Goal: Task Accomplishment & Management: Use online tool/utility

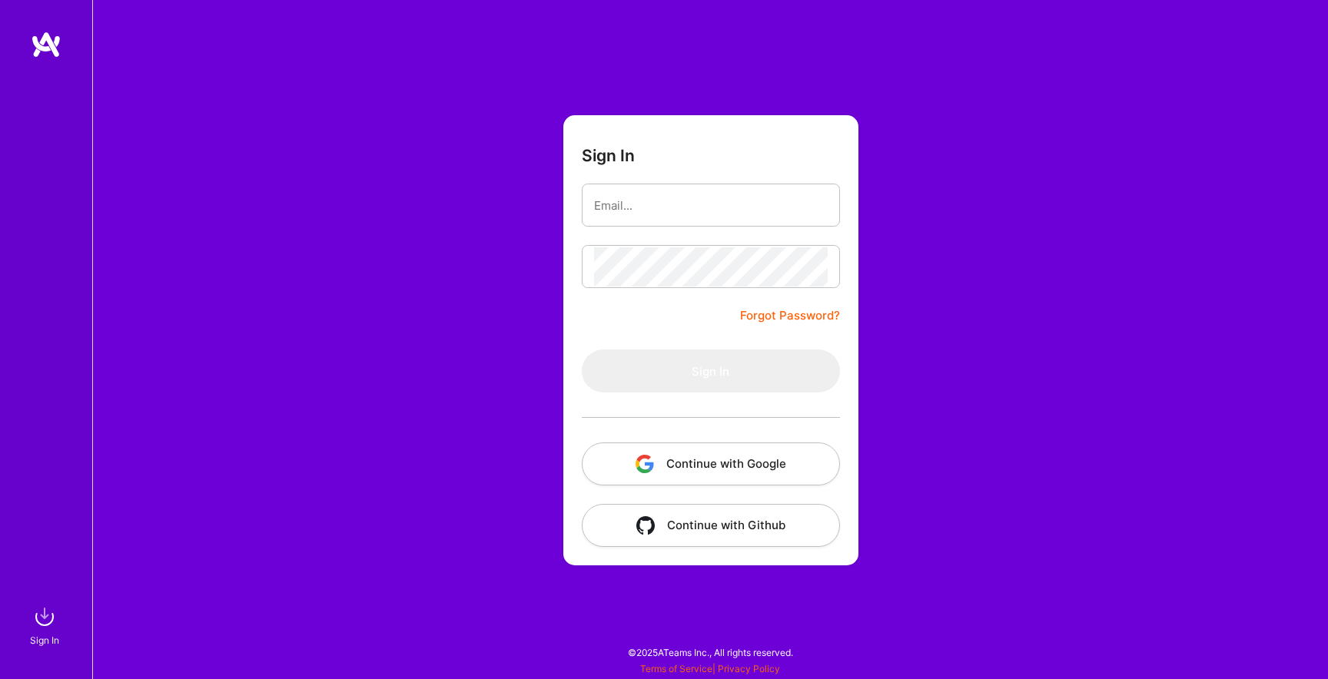
click at [759, 452] on button "Continue with Google" at bounding box center [711, 464] width 258 height 43
click at [735, 461] on button "Continue with Google" at bounding box center [711, 464] width 258 height 43
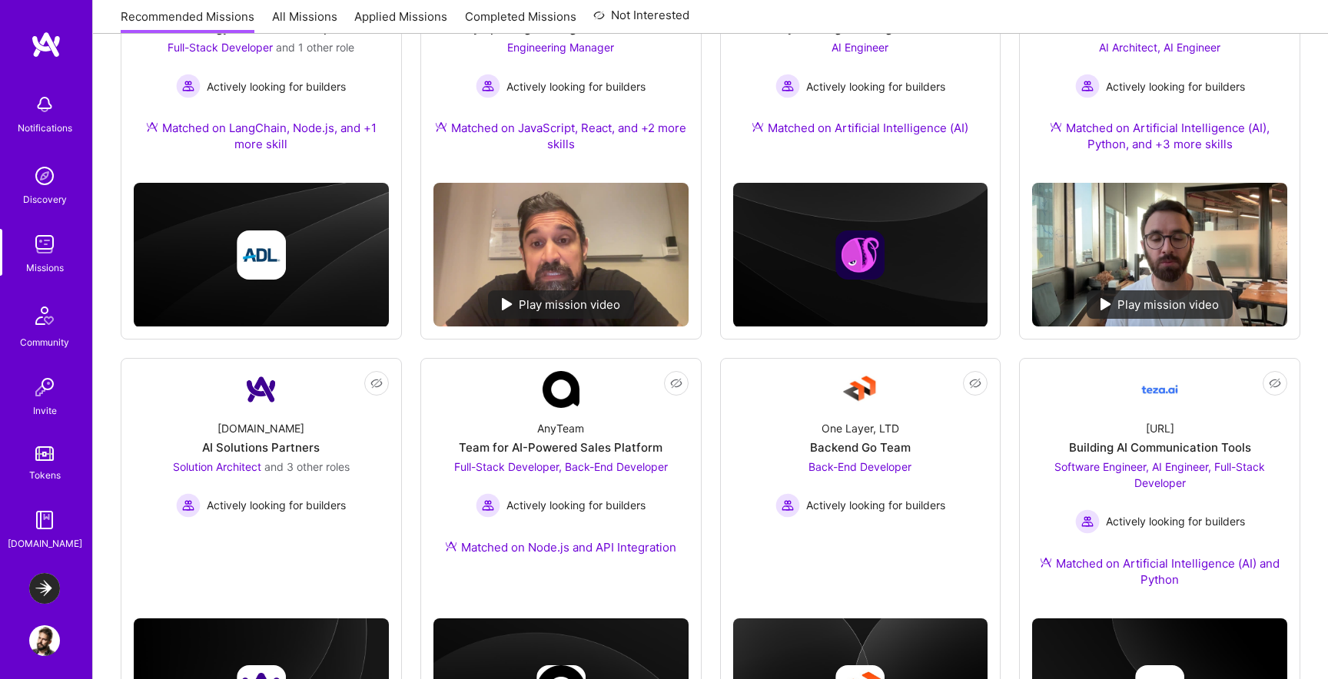
scroll to position [202, 0]
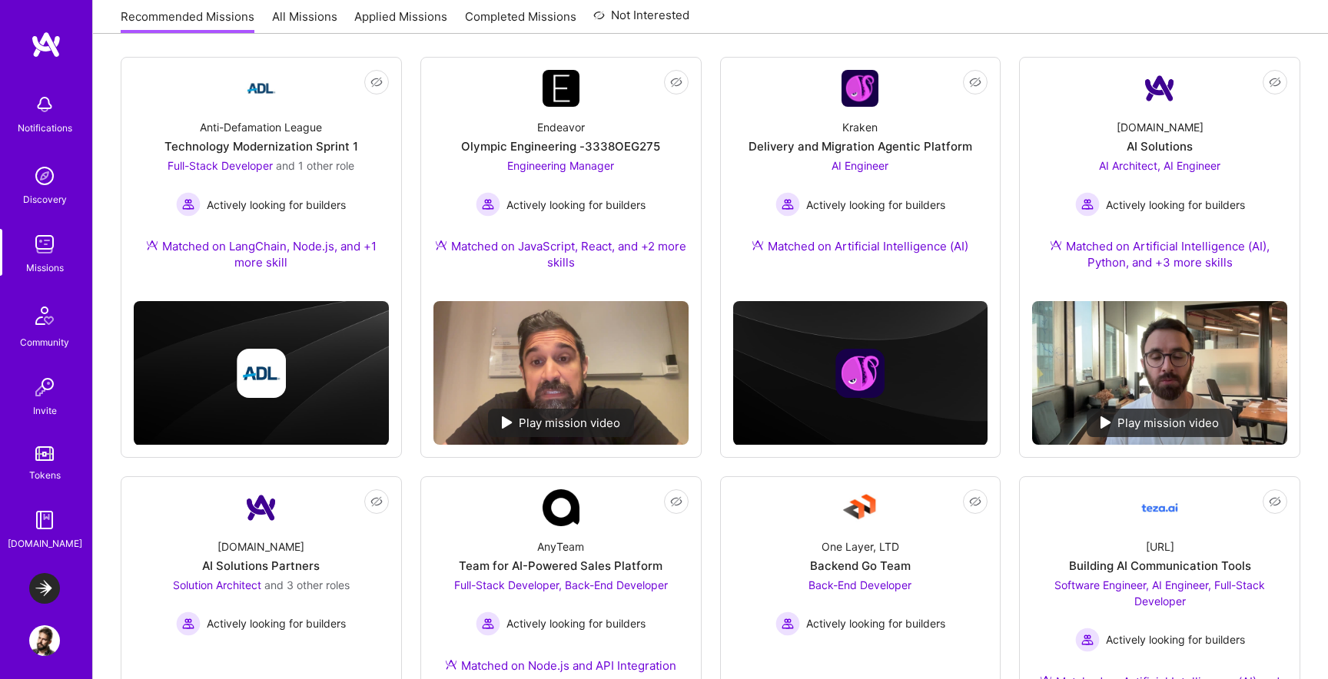
click at [33, 576] on link "LaunchDarkly: Experimentation Delivery Team" at bounding box center [44, 588] width 38 height 31
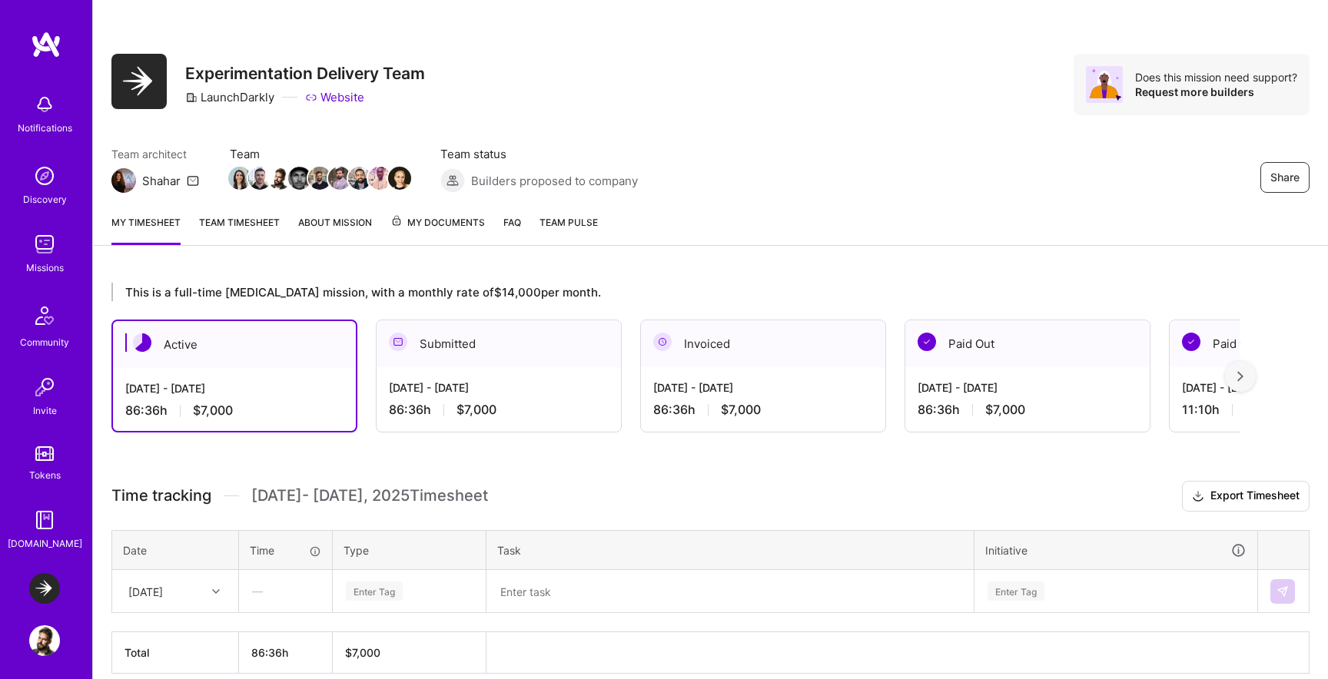
click at [252, 222] on link "Team timesheet" at bounding box center [239, 229] width 81 height 31
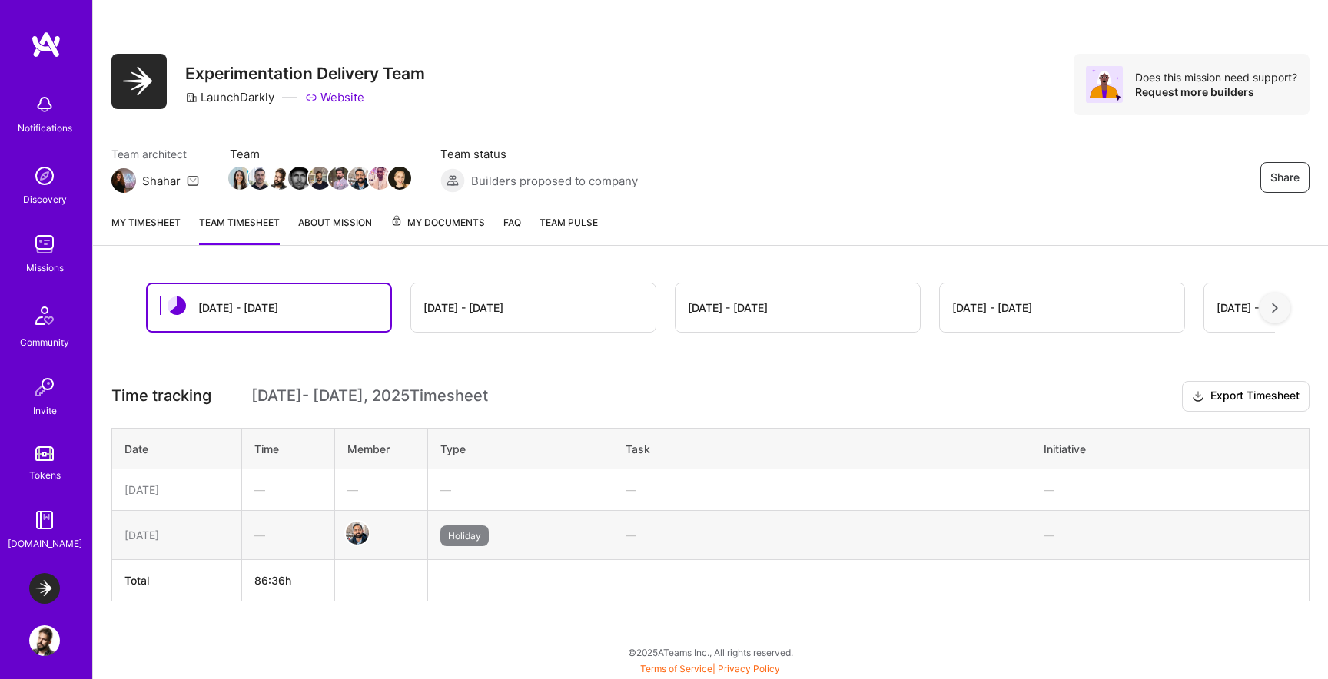
click at [413, 218] on span "My Documents" at bounding box center [437, 222] width 95 height 17
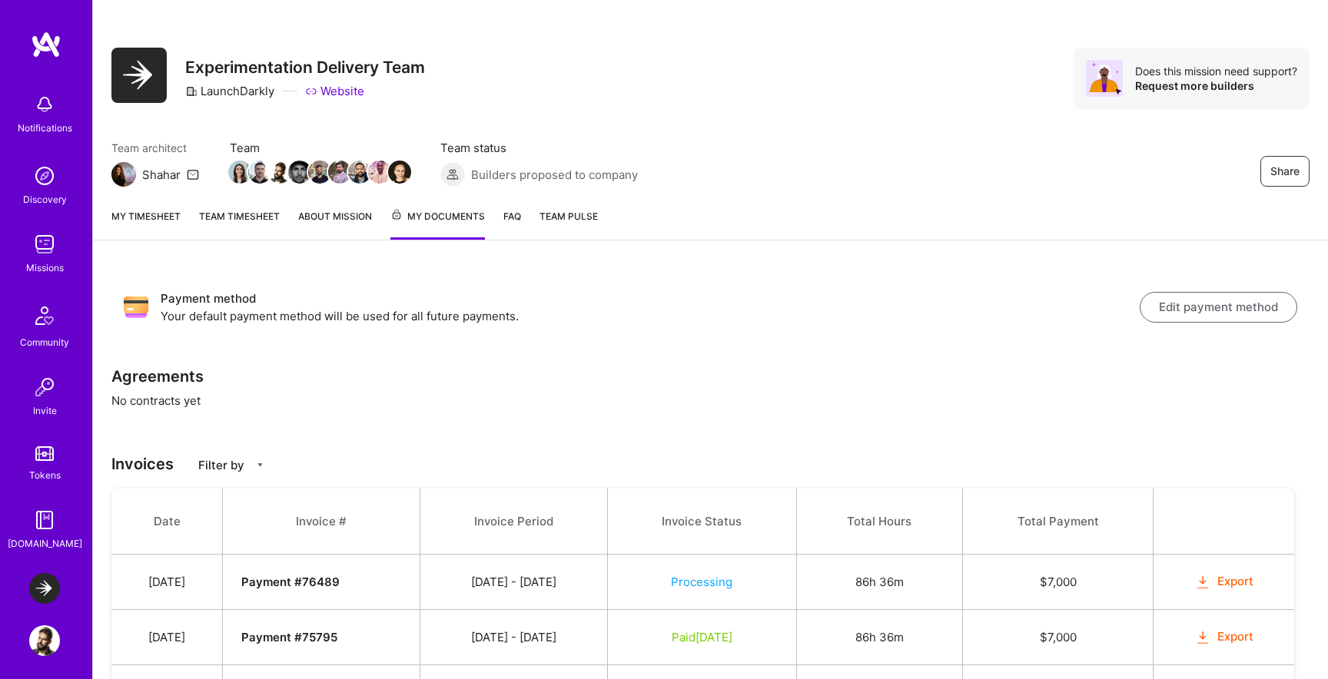
scroll to position [100, 0]
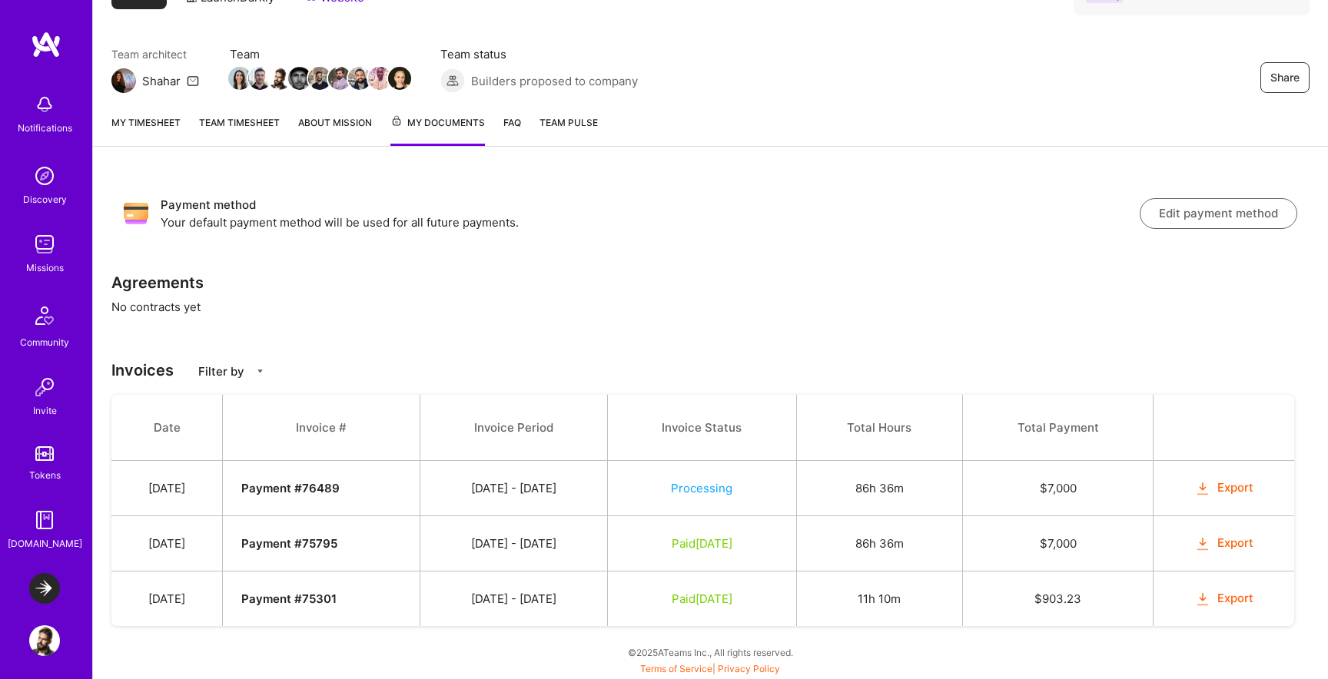
click at [129, 120] on link "My timesheet" at bounding box center [145, 131] width 69 height 32
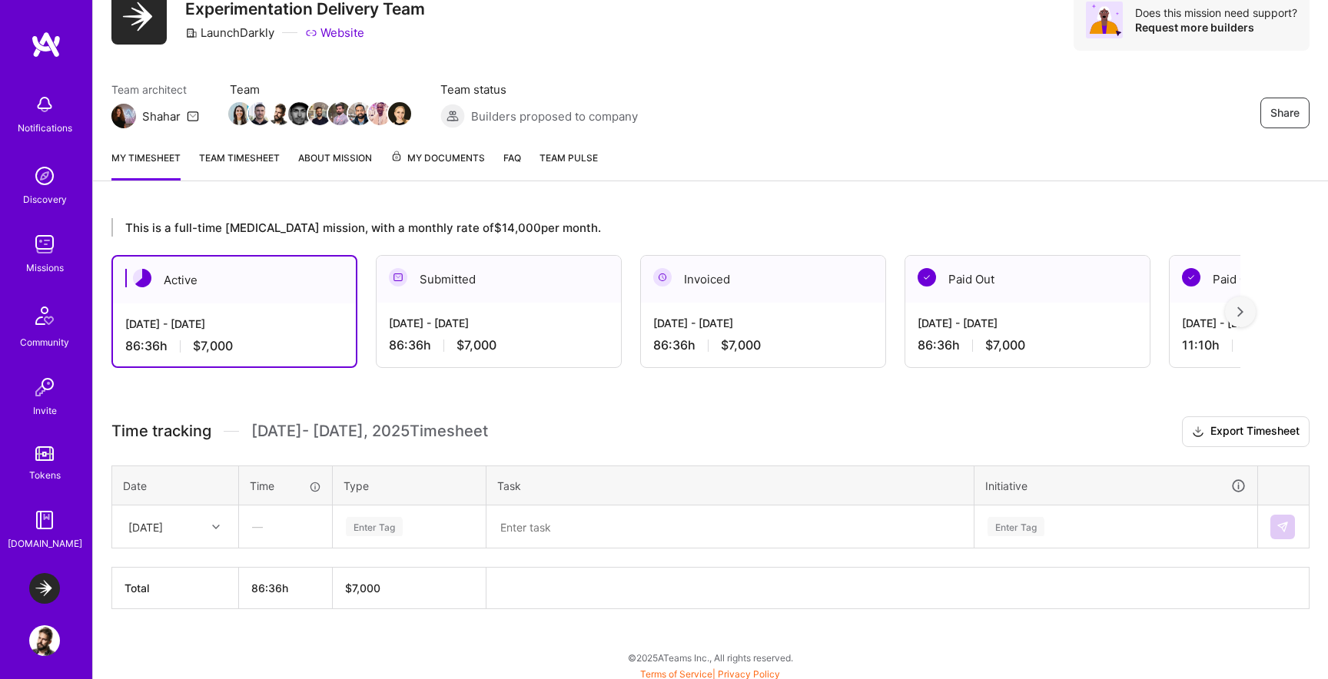
scroll to position [69, 0]
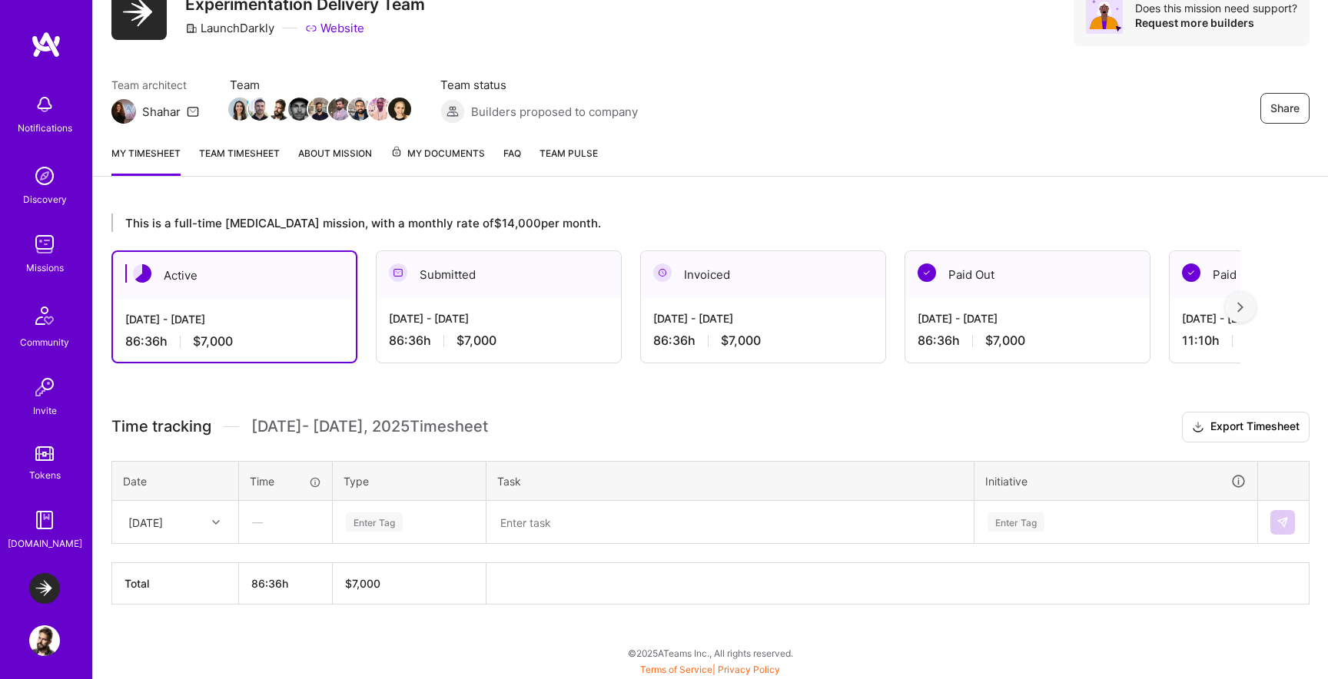
click at [188, 524] on div "[DATE]" at bounding box center [163, 522] width 85 height 25
click at [173, 575] on div "[DATE]" at bounding box center [175, 566] width 125 height 28
click at [391, 530] on div "Enter Tag" at bounding box center [374, 522] width 57 height 24
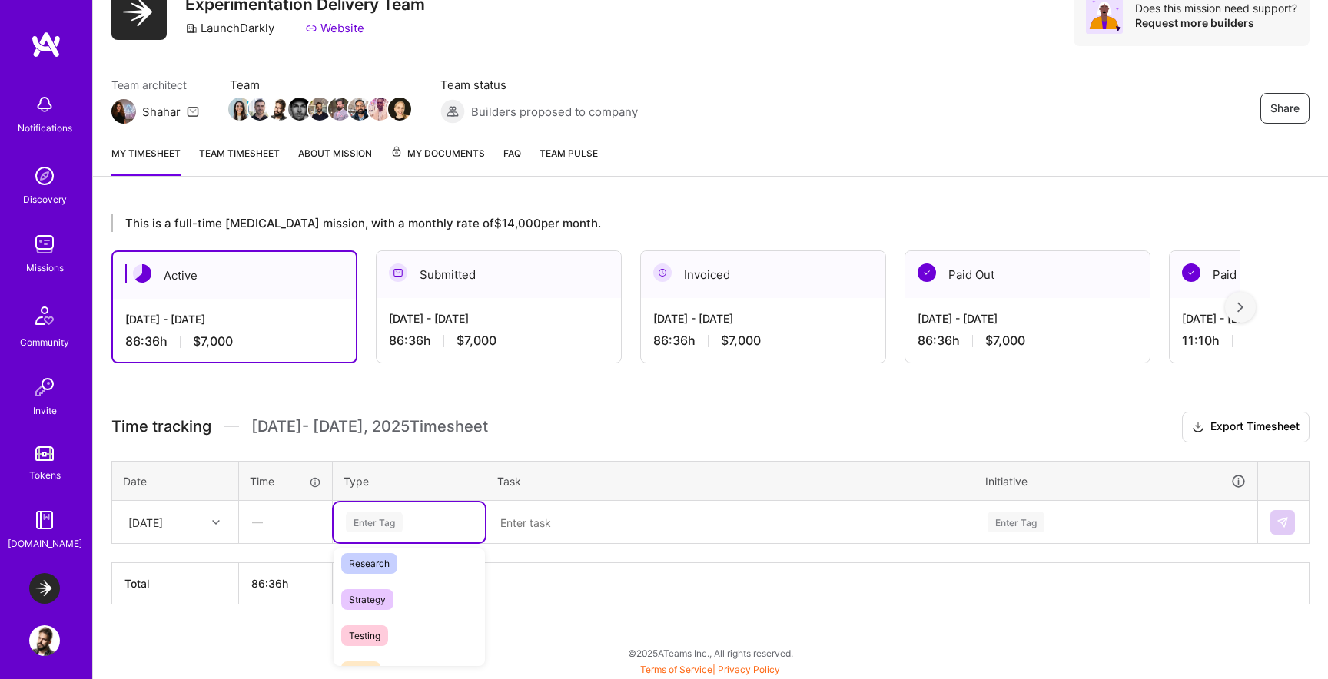
scroll to position [307, 0]
click at [385, 407] on div "This is a full-time [MEDICAL_DATA] mission, with a monthly rate of $14,000 per …" at bounding box center [710, 437] width 1235 height 485
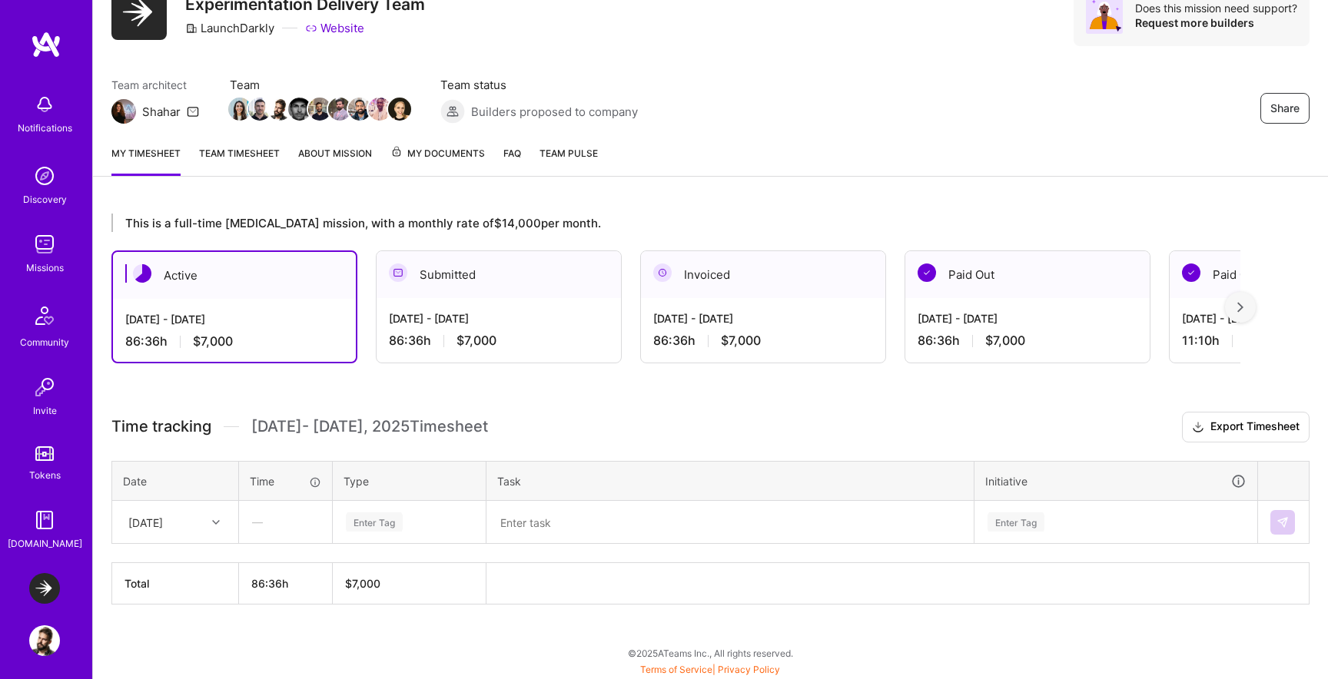
click at [453, 321] on div "[DATE] - [DATE]" at bounding box center [499, 319] width 220 height 16
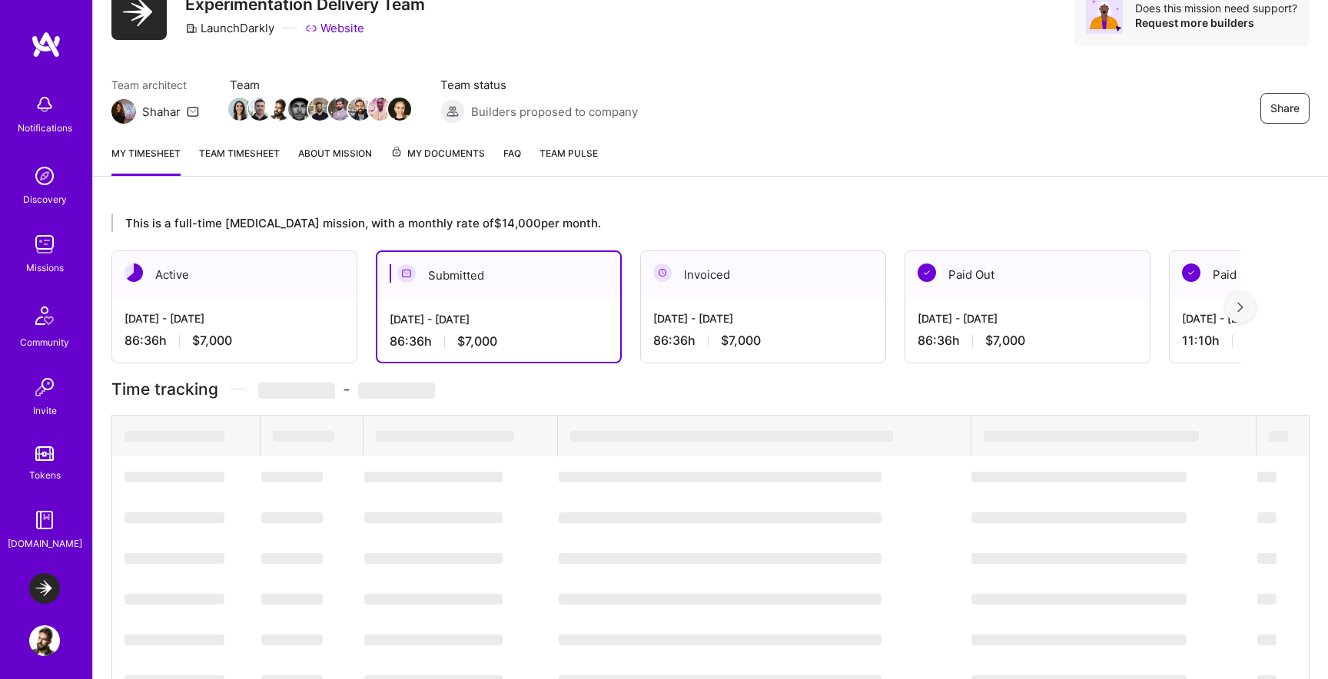
click at [473, 269] on div "Submitted" at bounding box center [498, 275] width 243 height 47
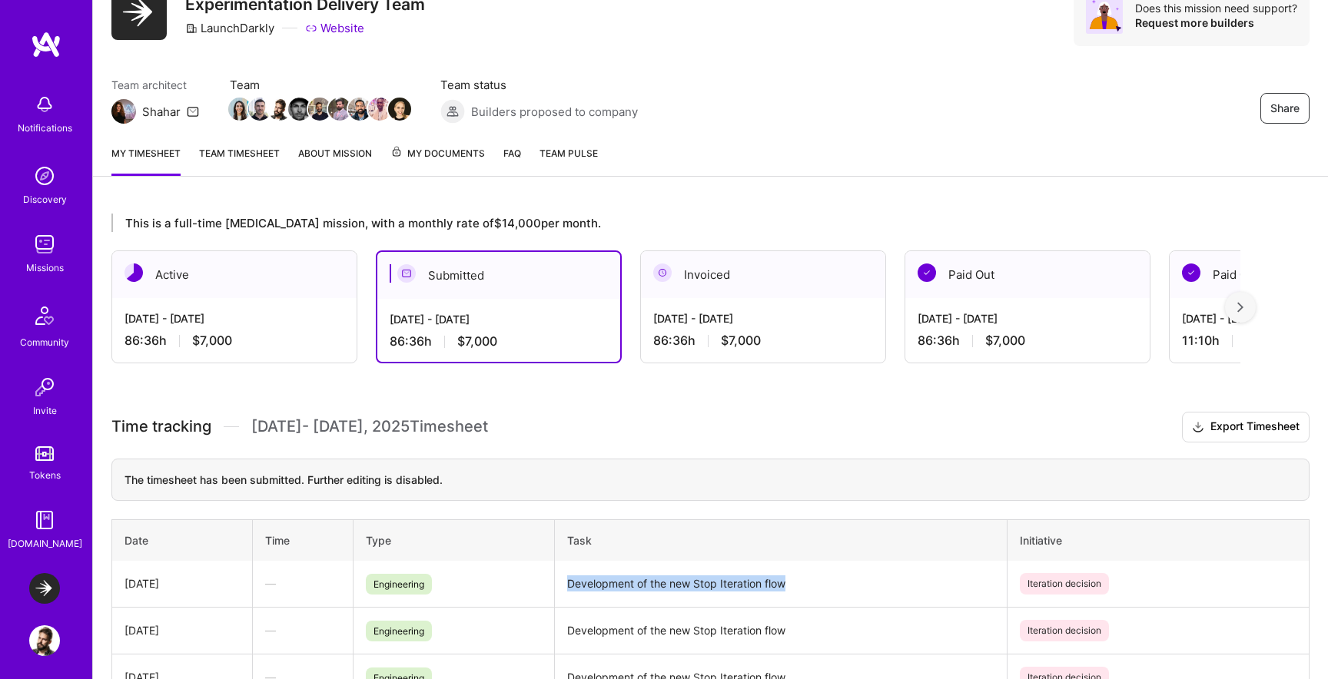
drag, startPoint x: 562, startPoint y: 584, endPoint x: 815, endPoint y: 583, distance: 253.6
click at [815, 583] on td "Development of the new Stop Iteration flow" at bounding box center [781, 584] width 453 height 47
copy td "Development of the new Stop Iteration flow"
click at [178, 258] on div "Active" at bounding box center [234, 274] width 244 height 47
click at [185, 334] on div "86:36 h $7,000" at bounding box center [235, 341] width 220 height 16
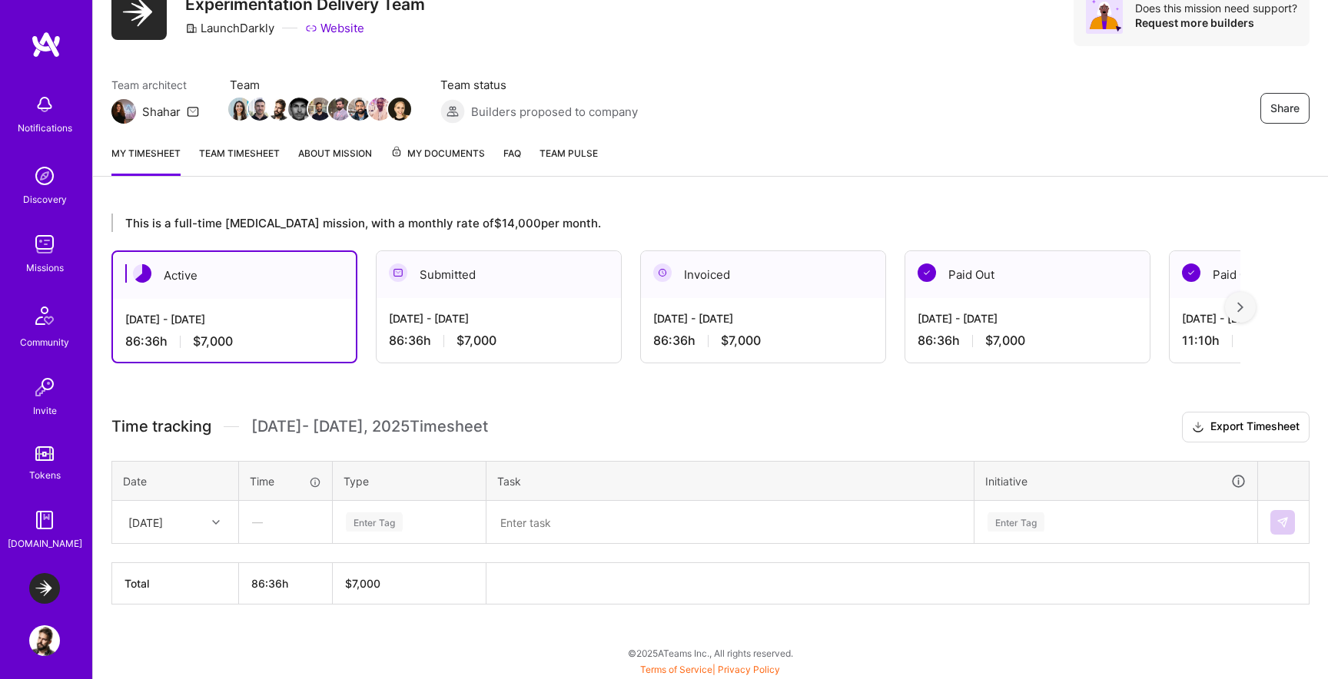
click at [184, 519] on div "[DATE]" at bounding box center [163, 522] width 85 height 25
click at [182, 568] on div "[DATE]" at bounding box center [175, 566] width 125 height 28
click at [382, 530] on div "Enter Tag" at bounding box center [374, 522] width 57 height 24
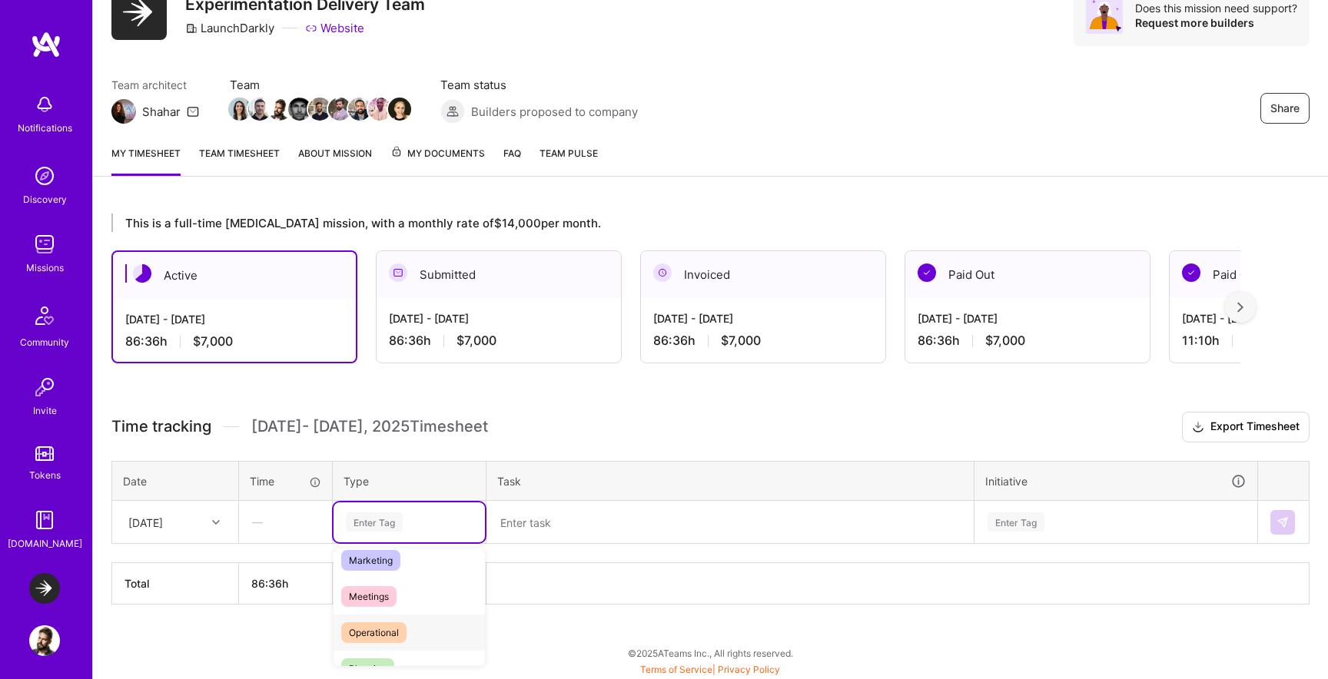
scroll to position [241, 0]
click at [391, 656] on span "Planning" at bounding box center [367, 656] width 53 height 21
click at [407, 516] on div "Planning" at bounding box center [409, 522] width 130 height 21
click at [397, 520] on icon at bounding box center [394, 522] width 9 height 9
type input "en"
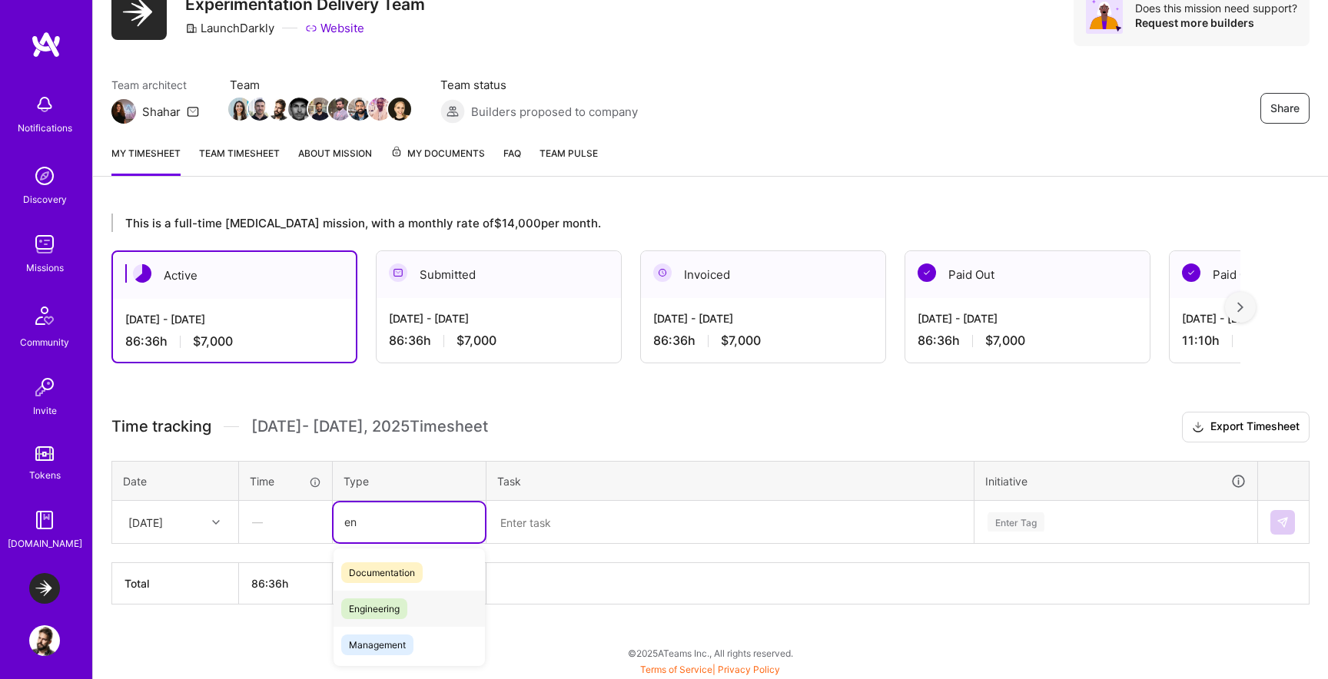
click at [389, 614] on span "Engineering" at bounding box center [374, 609] width 66 height 21
click at [536, 524] on textarea at bounding box center [730, 523] width 484 height 40
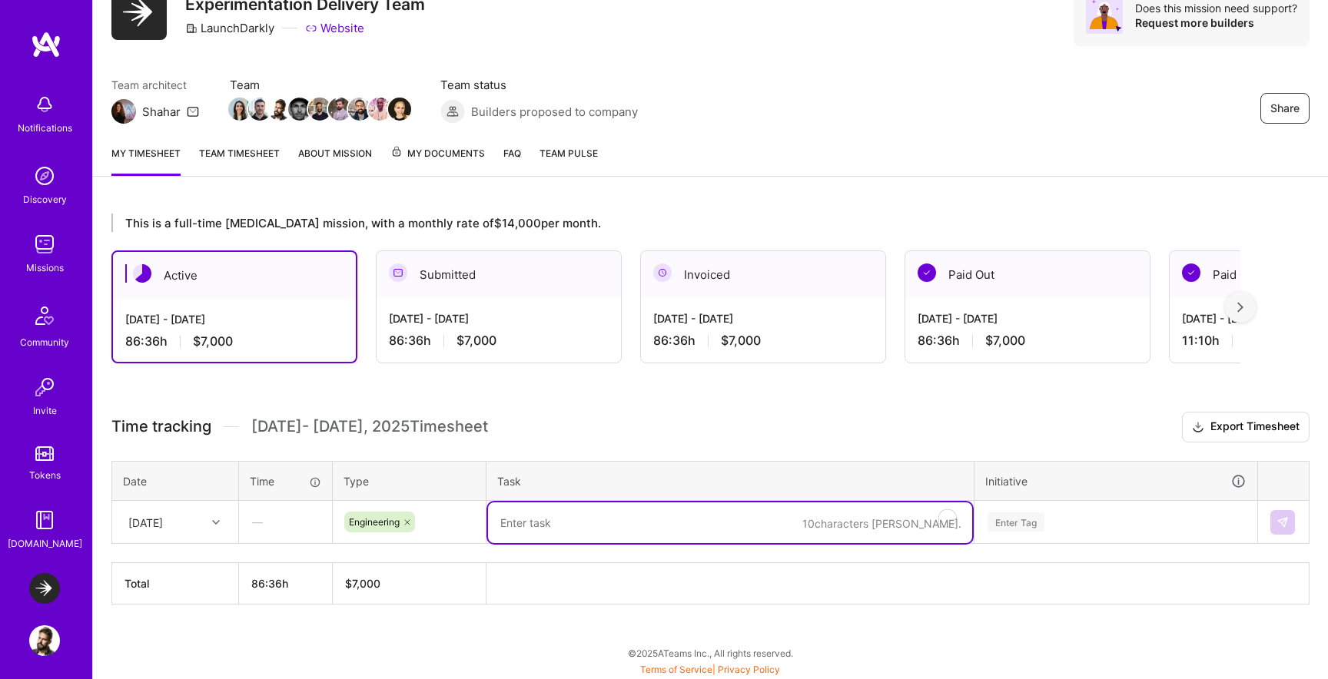
paste textarea "Development of the new Stop Iteration flow"
type textarea "Development of the new Stop Iteration flow"
click at [1016, 497] on th "Initiative" at bounding box center [1117, 481] width 284 height 40
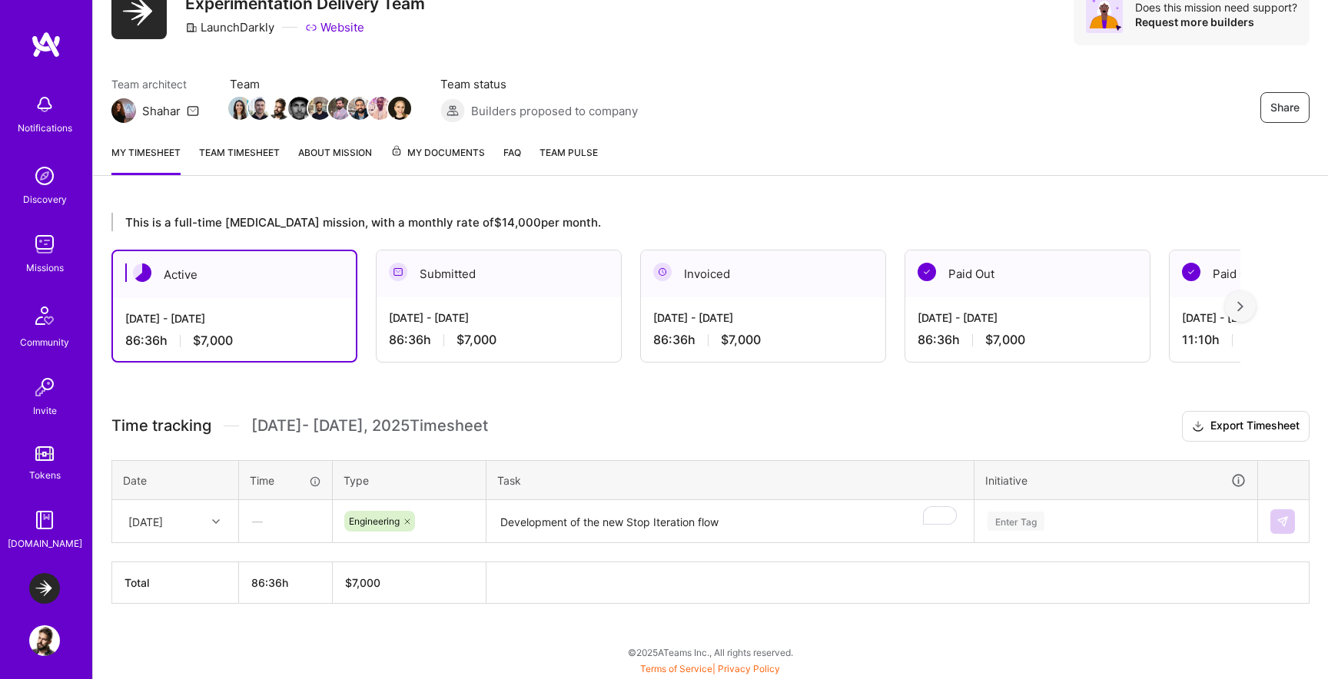
click at [1014, 516] on div "Enter Tag" at bounding box center [1115, 522] width 281 height 40
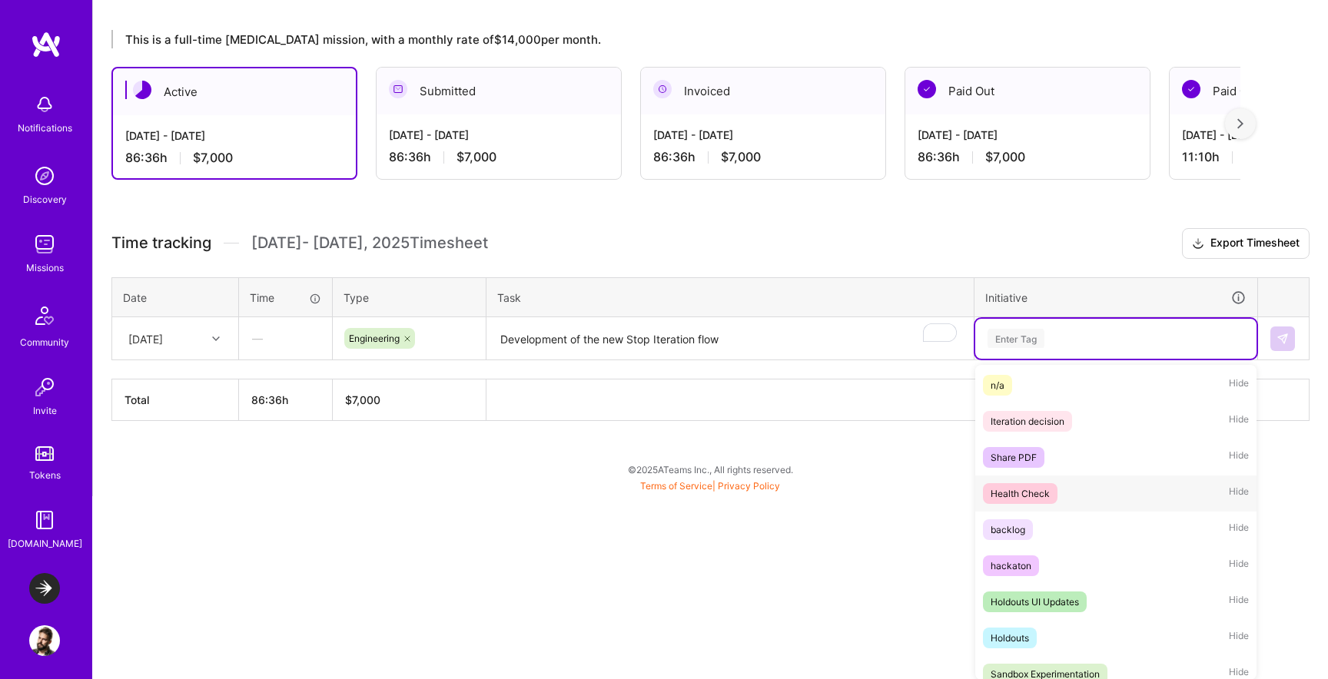
scroll to position [207, 0]
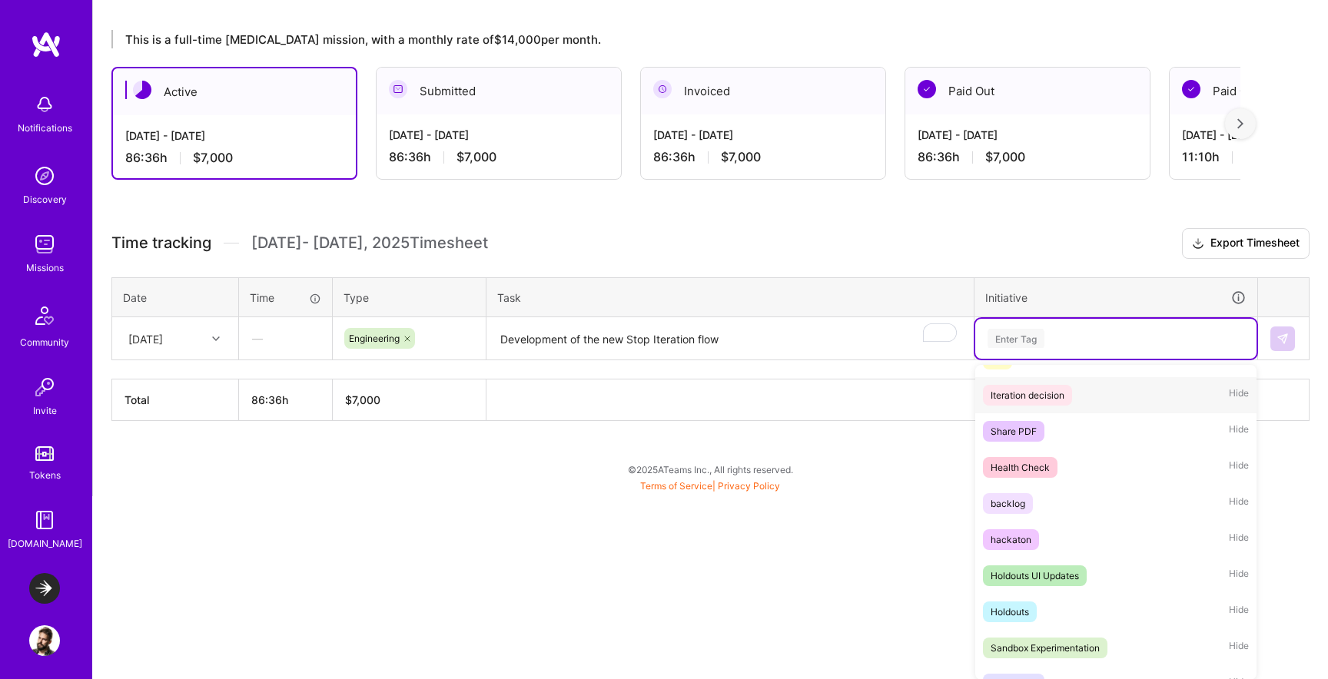
click at [1052, 398] on div "Iteration decision" at bounding box center [1028, 395] width 74 height 16
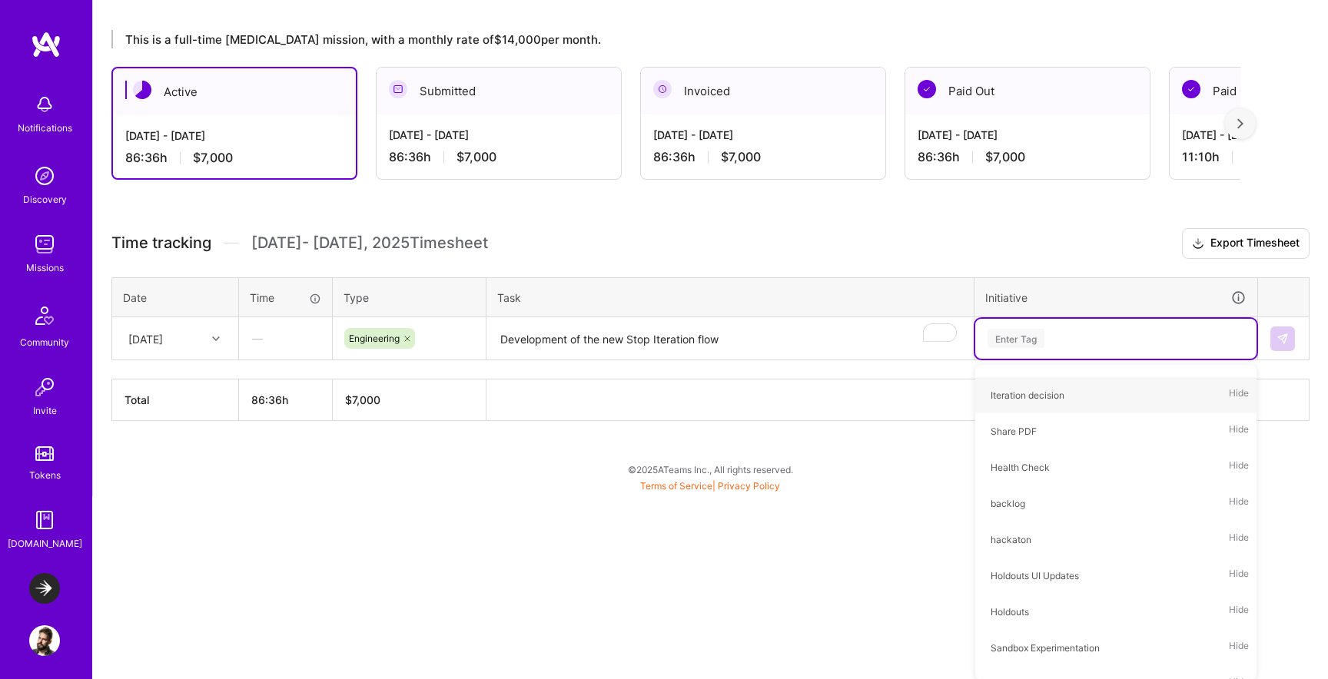
scroll to position [69, 0]
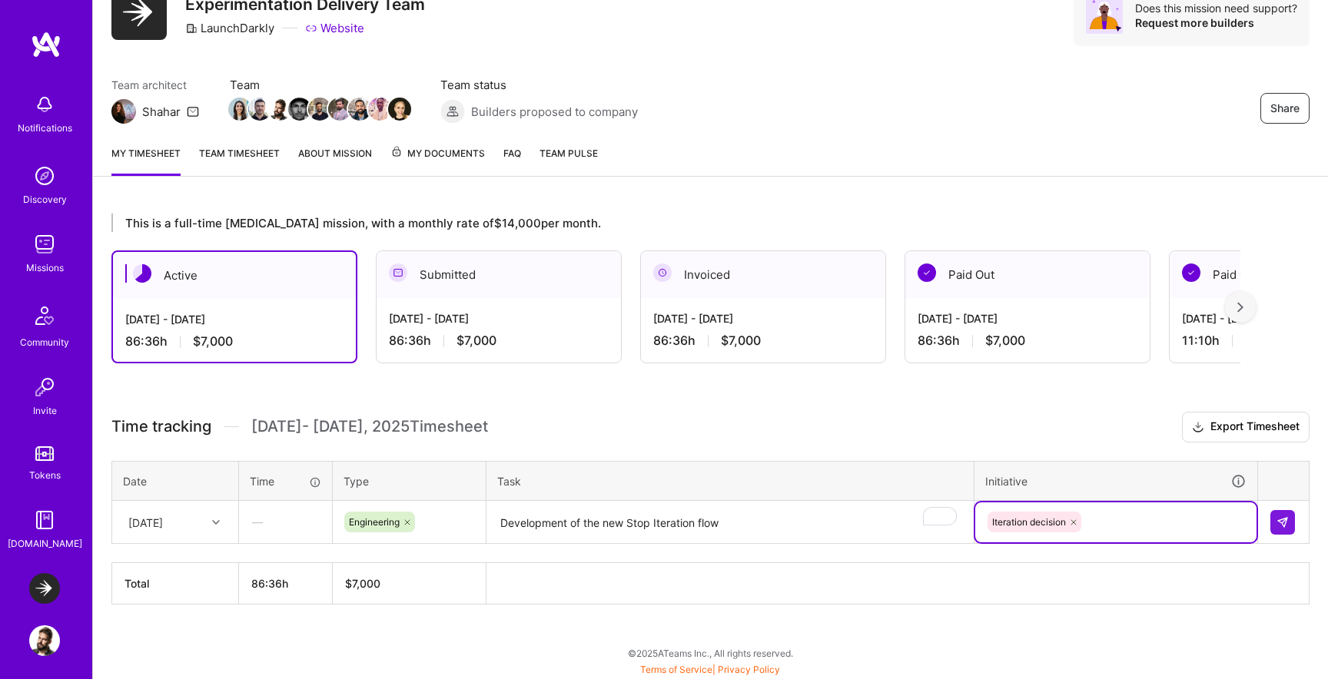
click at [1301, 482] on th at bounding box center [1283, 481] width 51 height 40
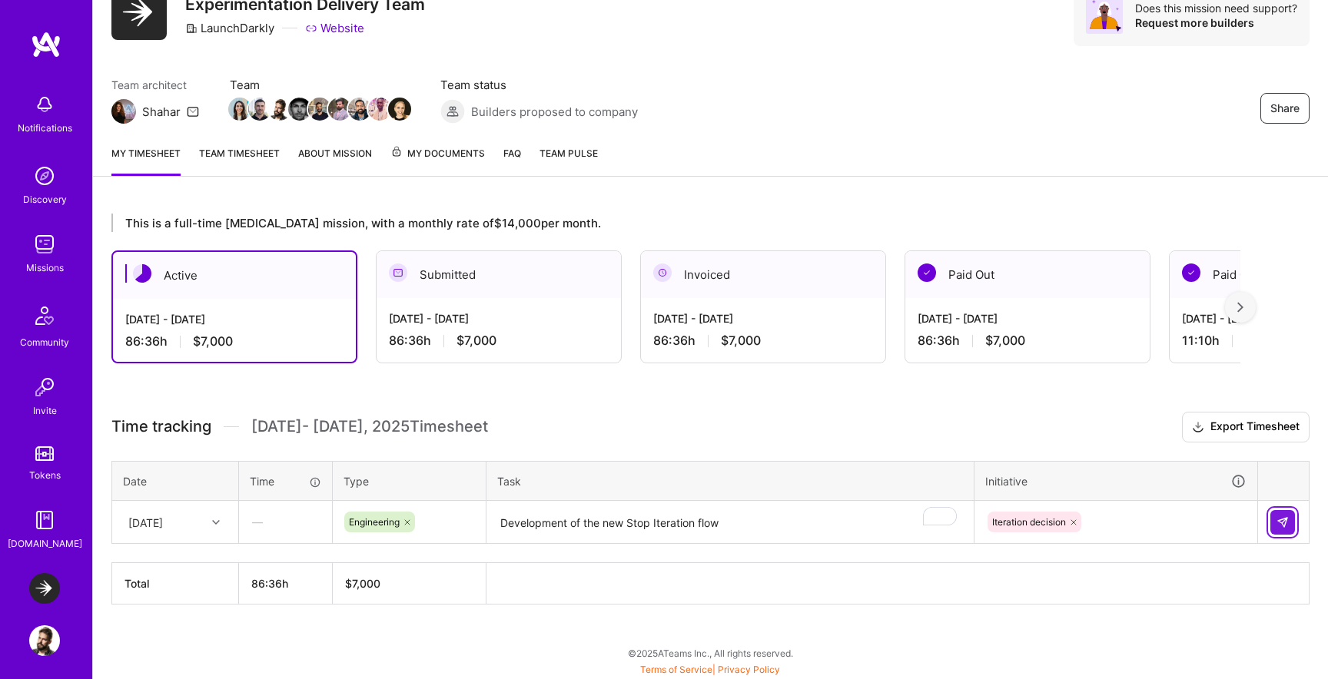
click at [1287, 526] on img at bounding box center [1283, 522] width 12 height 12
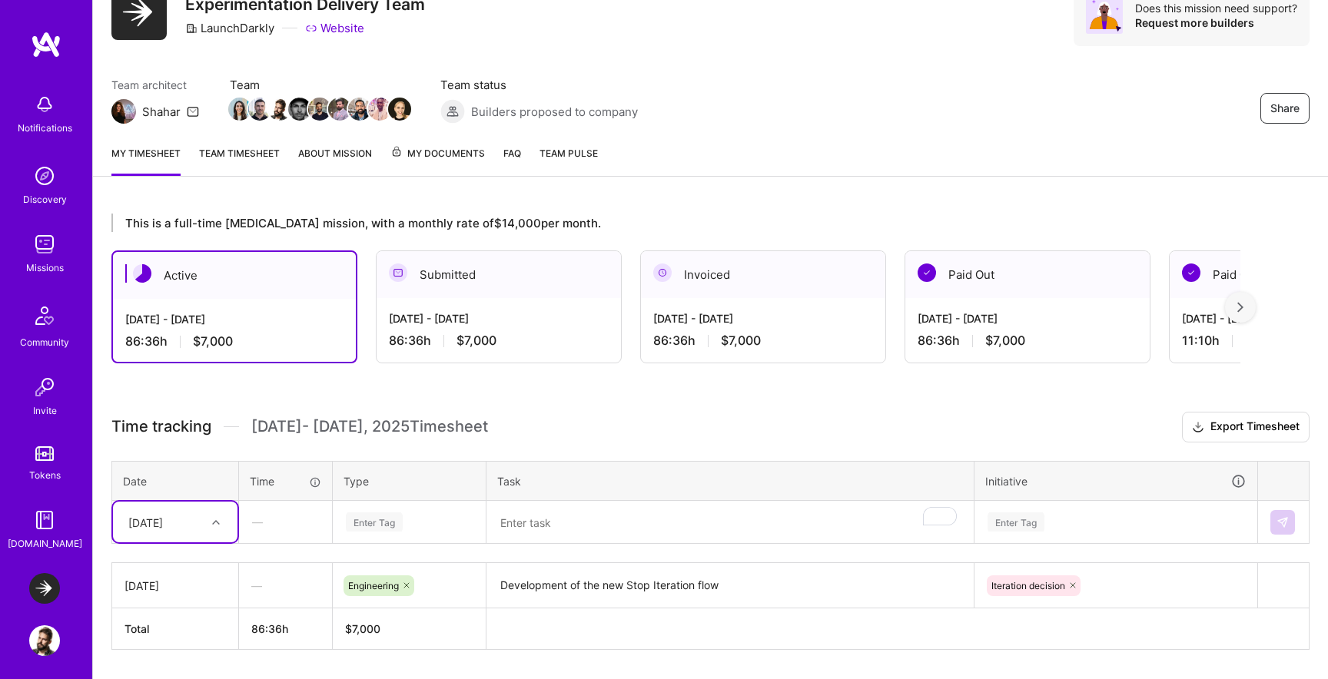
click at [204, 516] on div "[DATE]" at bounding box center [163, 522] width 85 height 25
click at [191, 560] on div "[DATE]" at bounding box center [175, 566] width 125 height 28
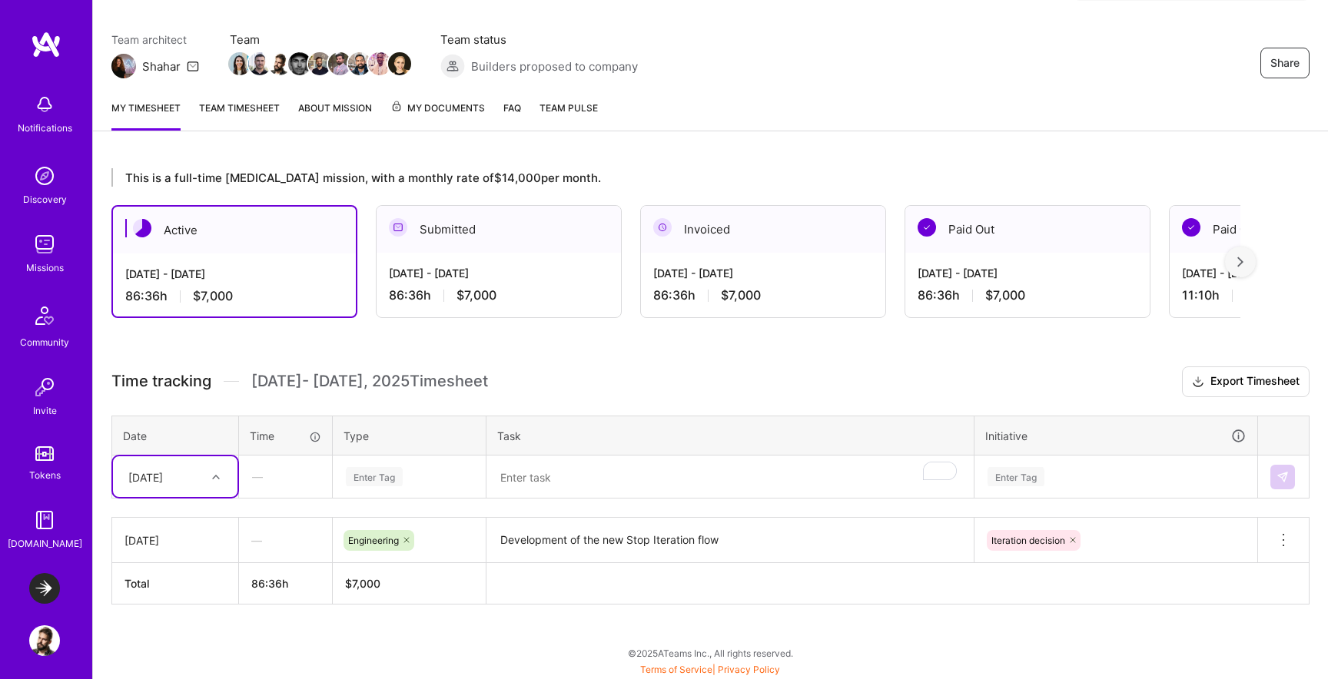
click at [349, 497] on div "Enter Tag" at bounding box center [409, 477] width 151 height 40
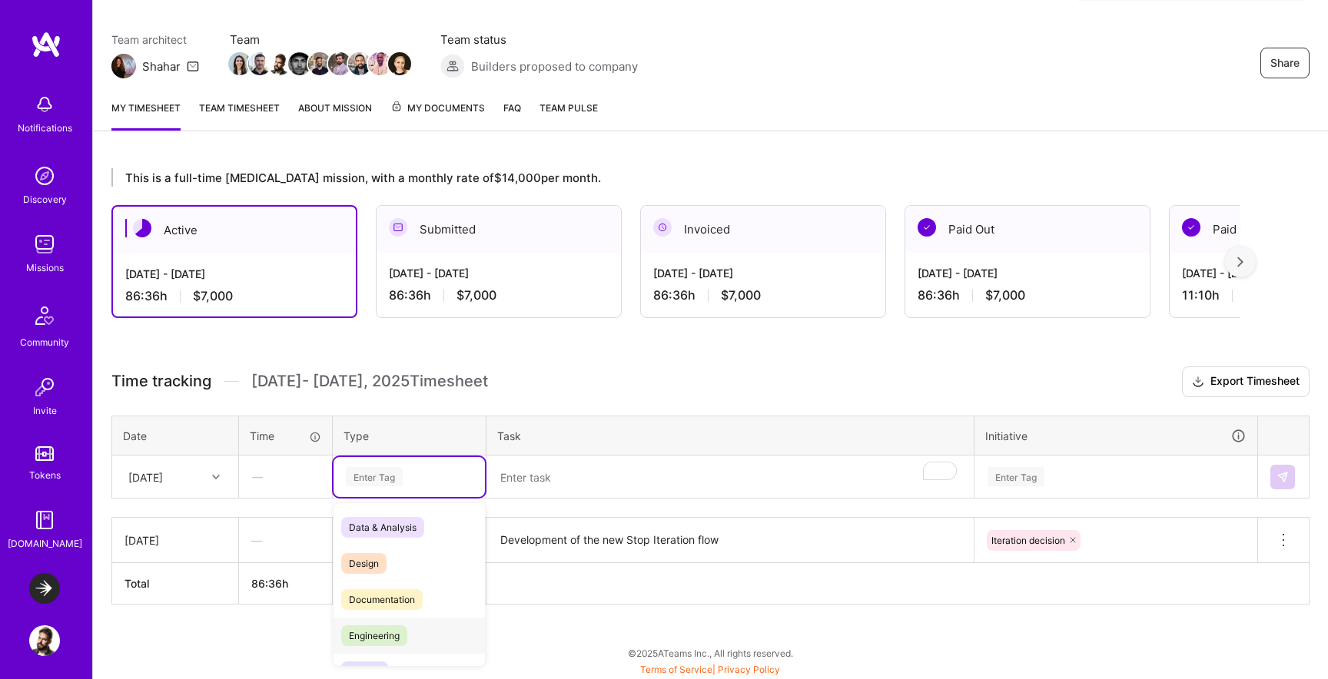
click at [382, 636] on span "Engineering" at bounding box center [374, 636] width 66 height 21
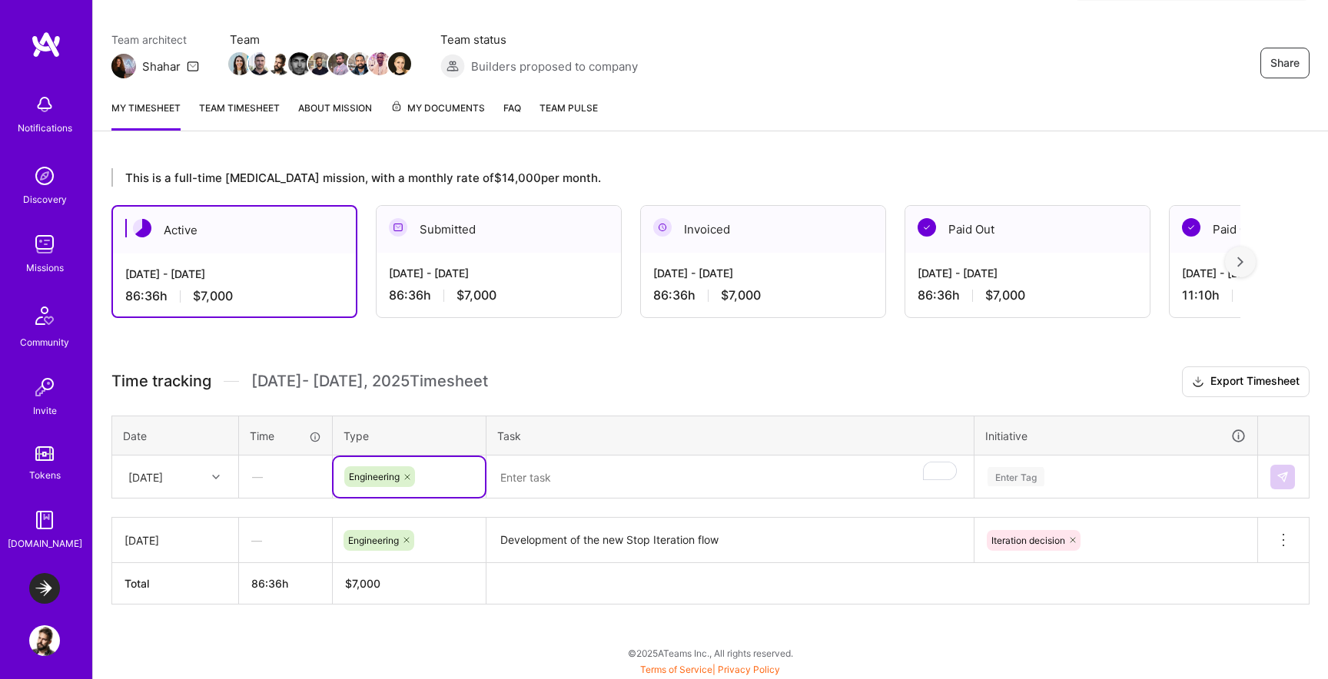
click at [533, 490] on textarea "To enrich screen reader interactions, please activate Accessibility in Grammarl…" at bounding box center [730, 477] width 484 height 41
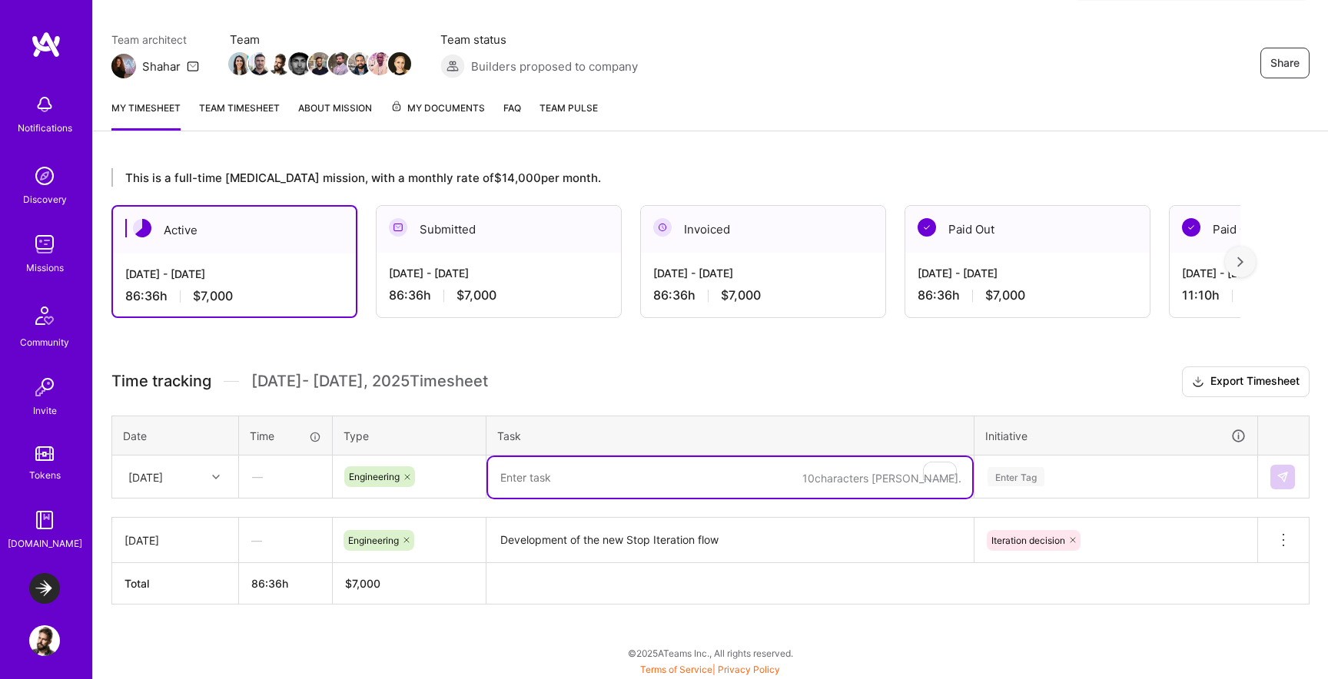
paste textarea "Development of the new Stop Iteration flow"
type textarea "Development of the new Stop Iteration flow"
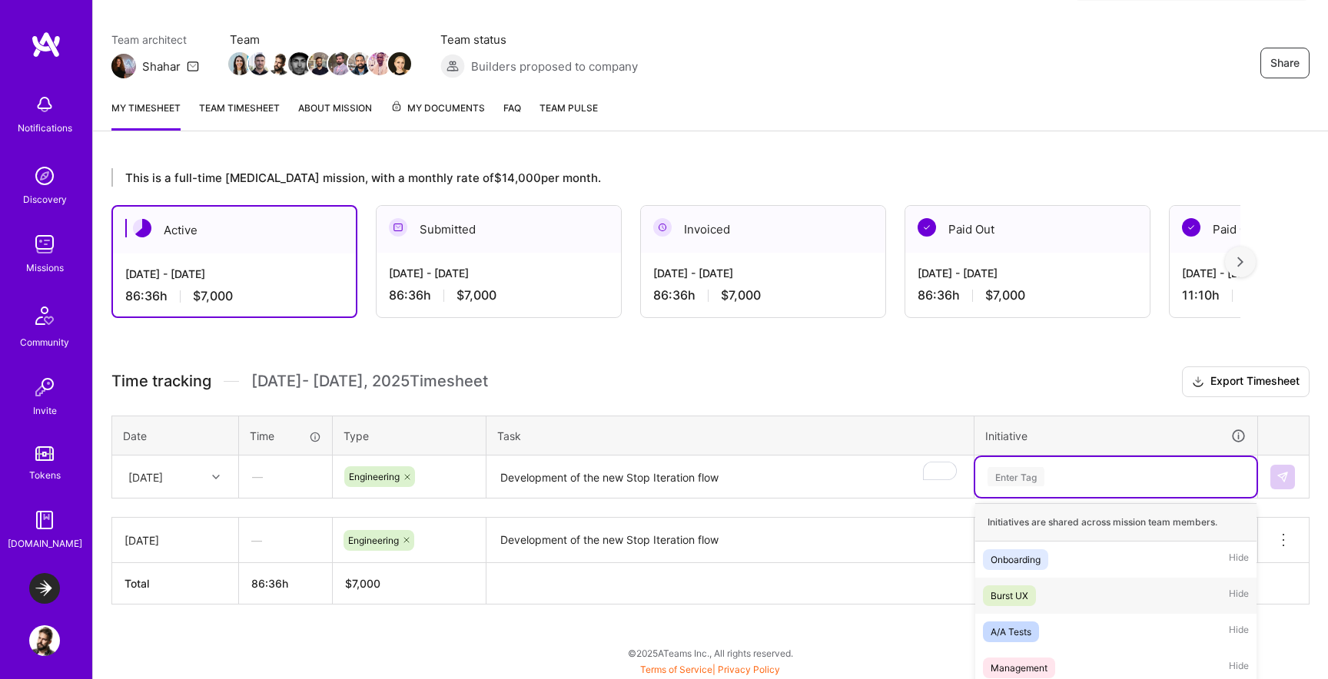
scroll to position [253, 0]
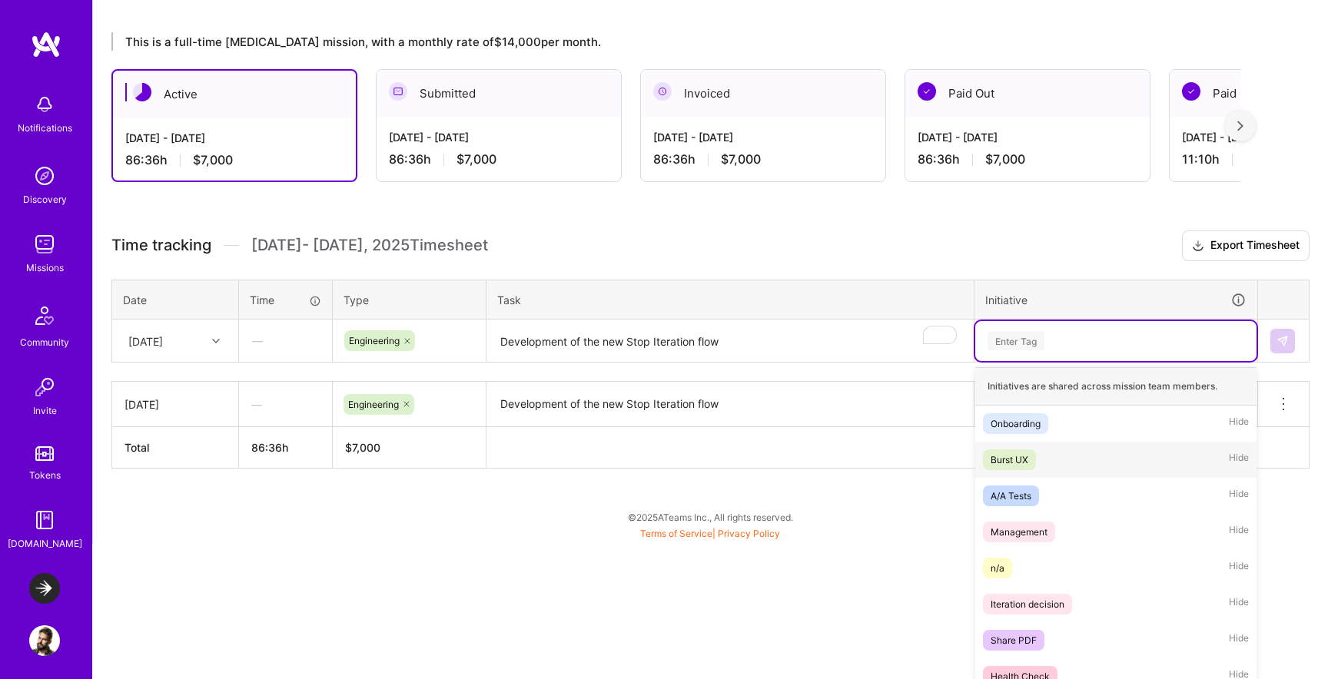
click at [1057, 361] on div "option Iteration decision, selected. option Burst UX focused, 2 of 21. 21 resul…" at bounding box center [1115, 341] width 281 height 40
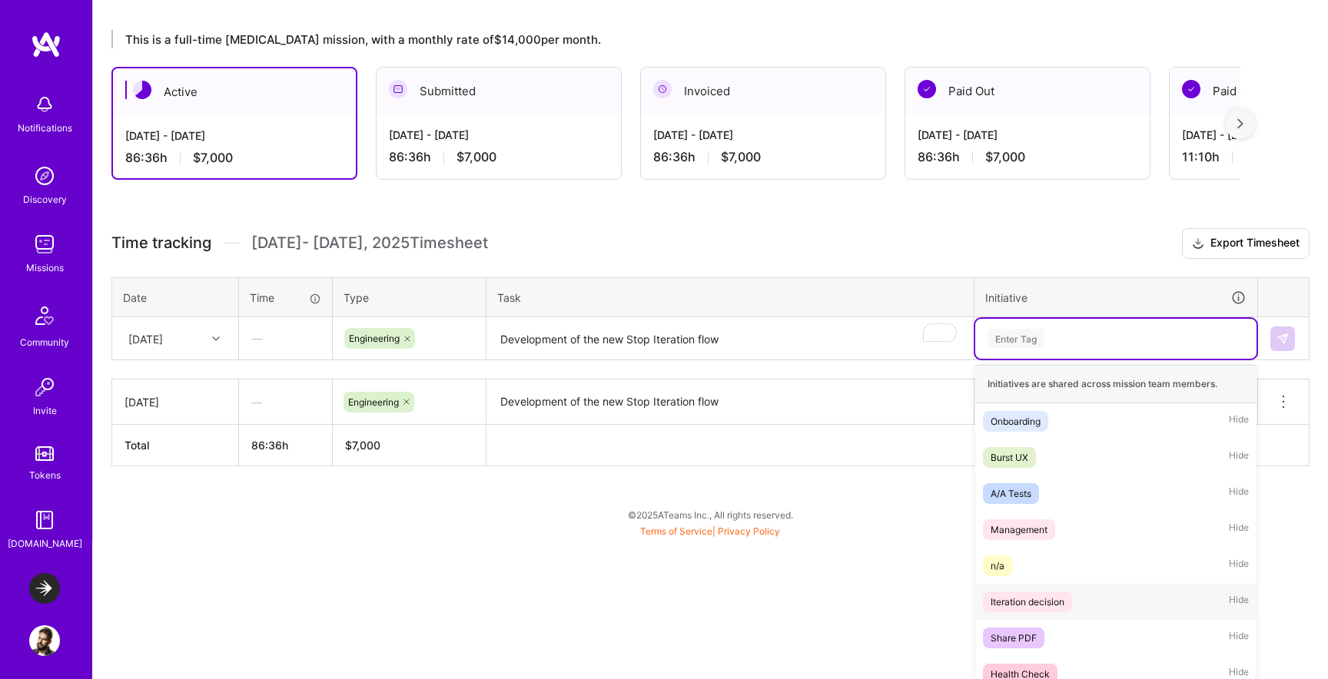
click at [1056, 604] on div "Iteration decision" at bounding box center [1028, 602] width 74 height 16
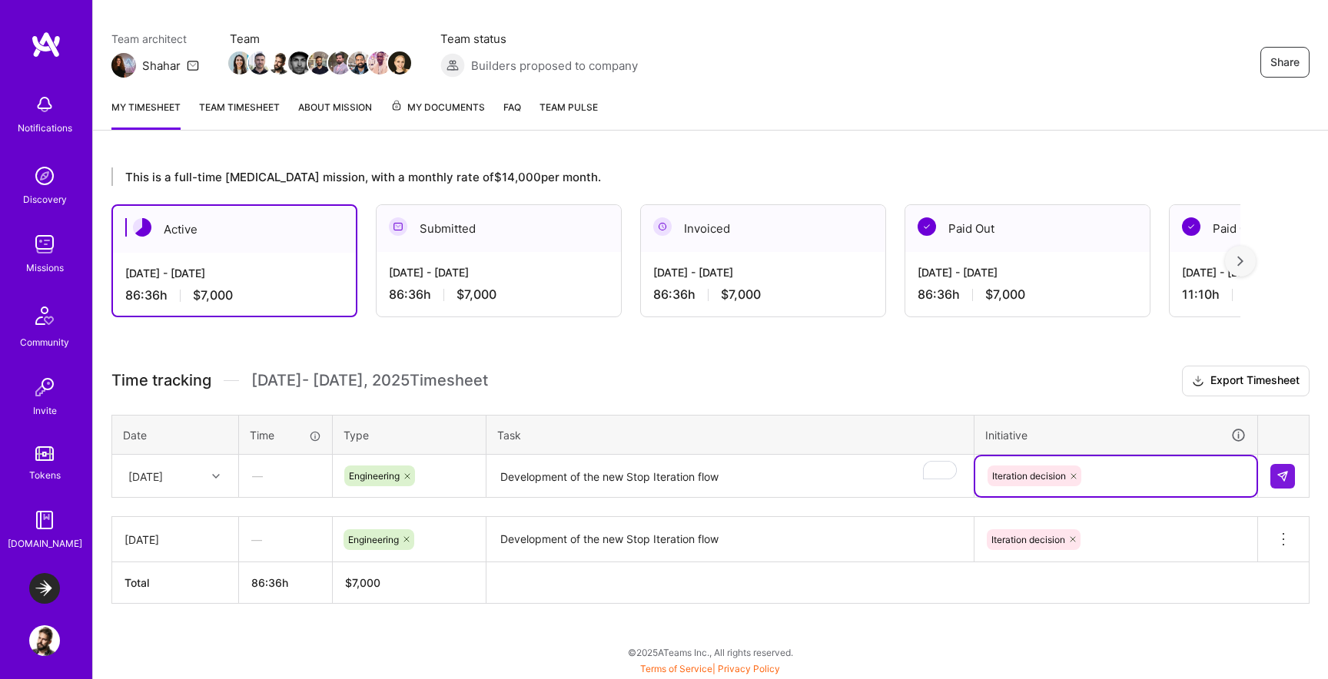
scroll to position [115, 0]
click at [1281, 477] on img at bounding box center [1283, 477] width 12 height 12
